Goal: Task Accomplishment & Management: Use online tool/utility

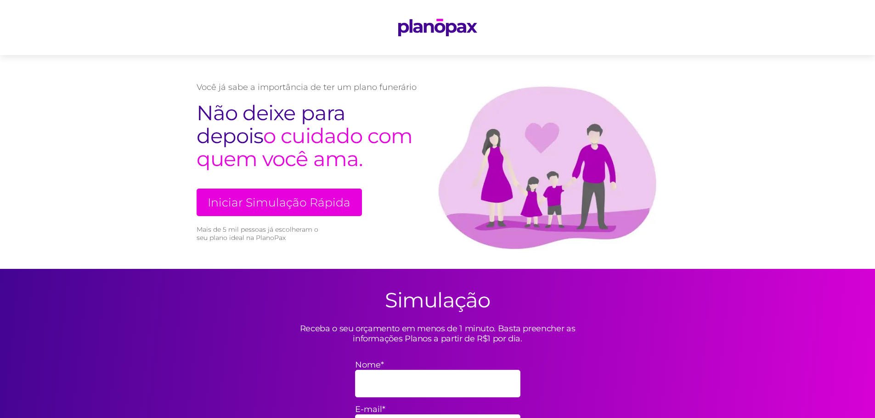
scroll to position [32, 0]
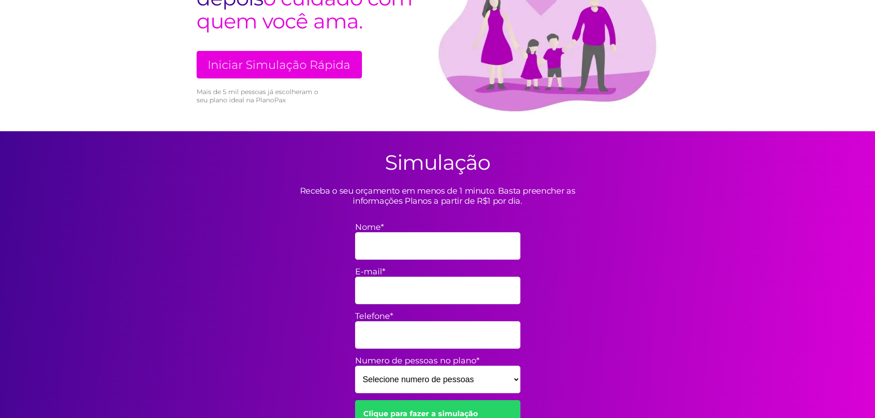
click at [306, 56] on link "Iniciar Simulação Rápida" at bounding box center [279, 65] width 165 height 28
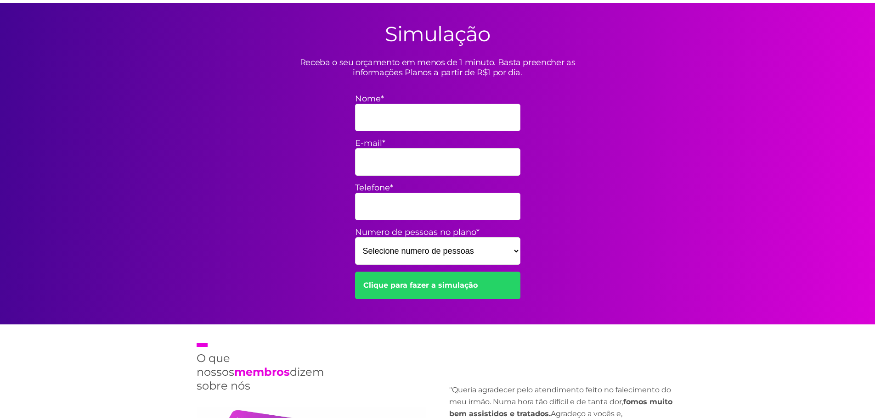
scroll to position [269, 0]
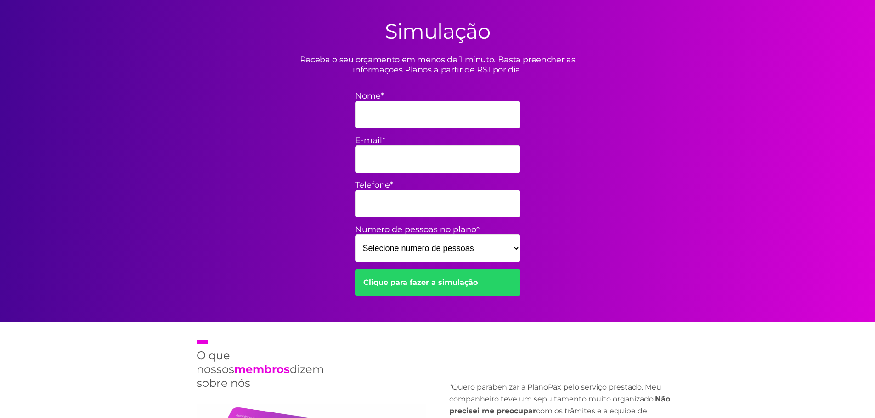
click at [390, 123] on input "Nome*" at bounding box center [437, 115] width 165 height 28
type input "[PERSON_NAME]"
type input "ellisfernandesmatos@gmail.com"
type input "91985083624"
click at [447, 253] on select "Selecione numero de pessoas 1 2 3 4 5 6 7 8 9 10 11 12 13 14 15" at bounding box center [437, 249] width 165 height 28
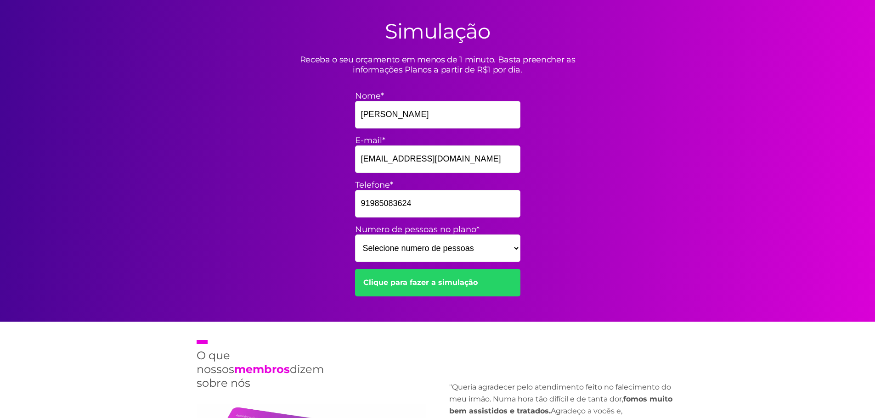
select select "4"
click at [355, 235] on select "Selecione numero de pessoas 1 2 3 4 5 6 7 8 9 10 11 12 13 14 15" at bounding box center [437, 249] width 165 height 28
click at [420, 283] on link "Clique para fazer a simulação" at bounding box center [437, 283] width 165 height 28
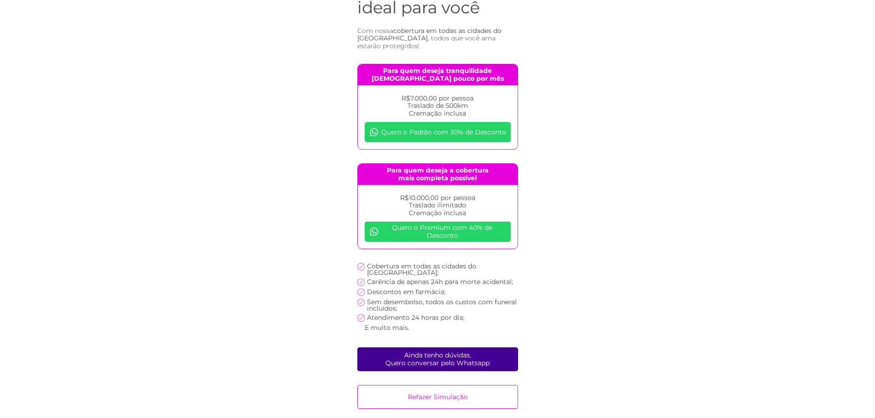
scroll to position [102, 0]
click at [437, 363] on link "Ainda tenho dúvidas. Quero conversar pelo Whatsapp" at bounding box center [437, 360] width 161 height 24
